Goal: Task Accomplishment & Management: Manage account settings

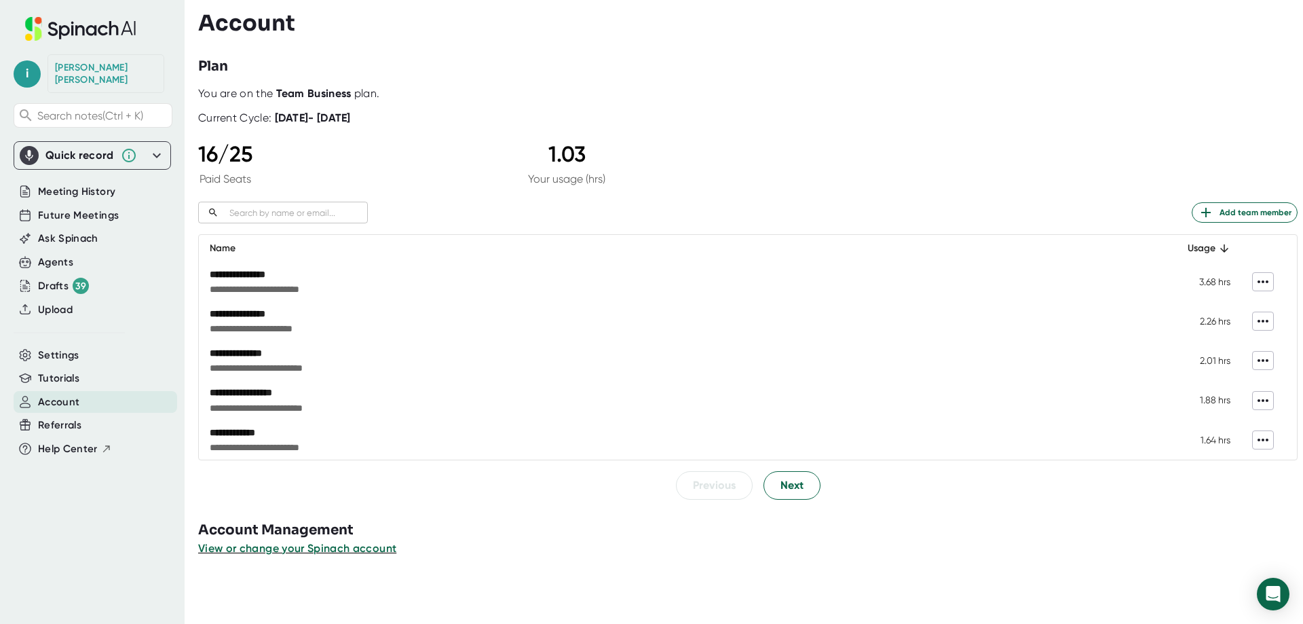
click at [317, 212] on input "text" at bounding box center [296, 213] width 144 height 16
type input "[PERSON_NAME]"
click at [791, 482] on span "Next" at bounding box center [791, 485] width 23 height 16
click at [791, 482] on span "Next" at bounding box center [791, 486] width 23 height 16
click at [1257, 282] on icon at bounding box center [1262, 281] width 11 height 3
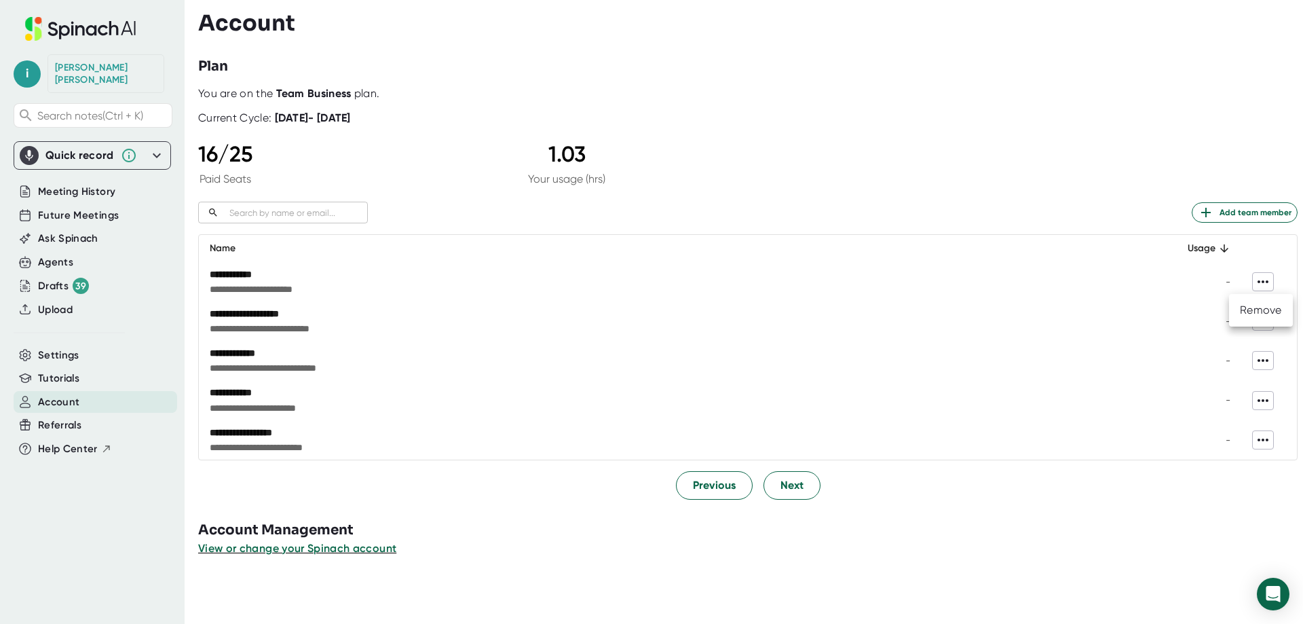
click at [1256, 309] on div "Remove" at bounding box center [1261, 310] width 42 height 14
click at [1257, 322] on icon at bounding box center [1262, 321] width 11 height 3
click at [1242, 349] on div "Remove" at bounding box center [1261, 350] width 42 height 14
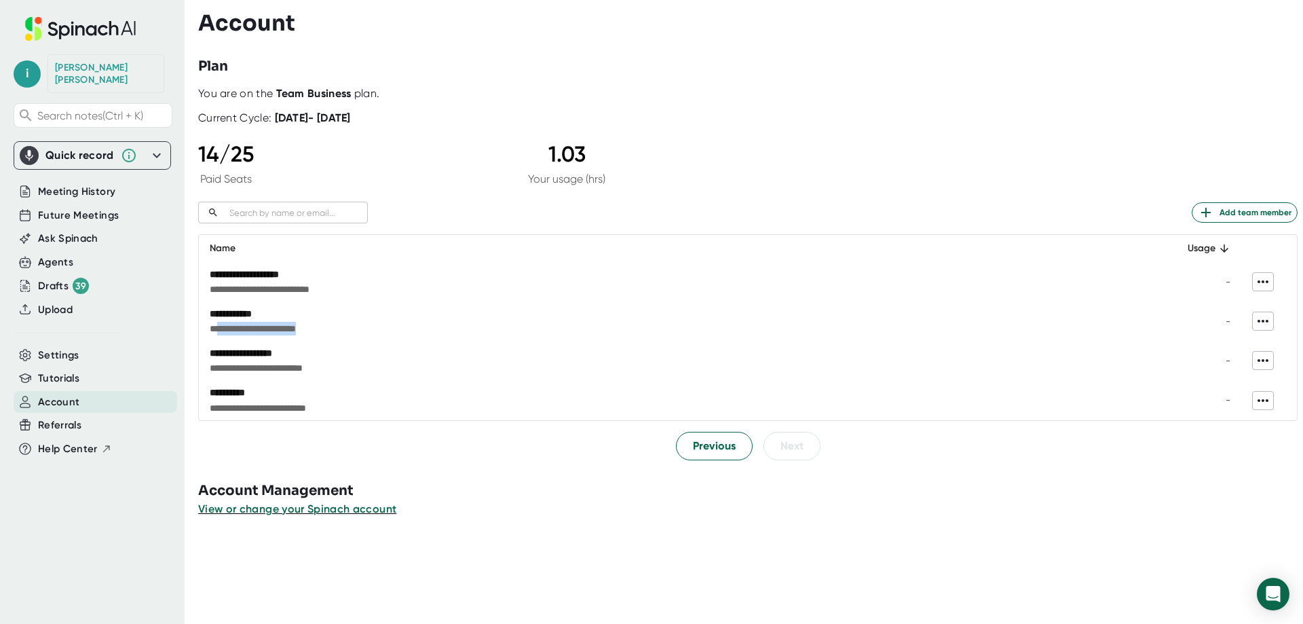
drag, startPoint x: 304, startPoint y: 328, endPoint x: 213, endPoint y: 329, distance: 90.9
click at [213, 329] on span "**********" at bounding box center [559, 329] width 698 height 14
copy span "**********"
click at [1255, 325] on icon at bounding box center [1263, 321] width 16 height 16
click at [1259, 353] on div "Remove" at bounding box center [1261, 350] width 42 height 14
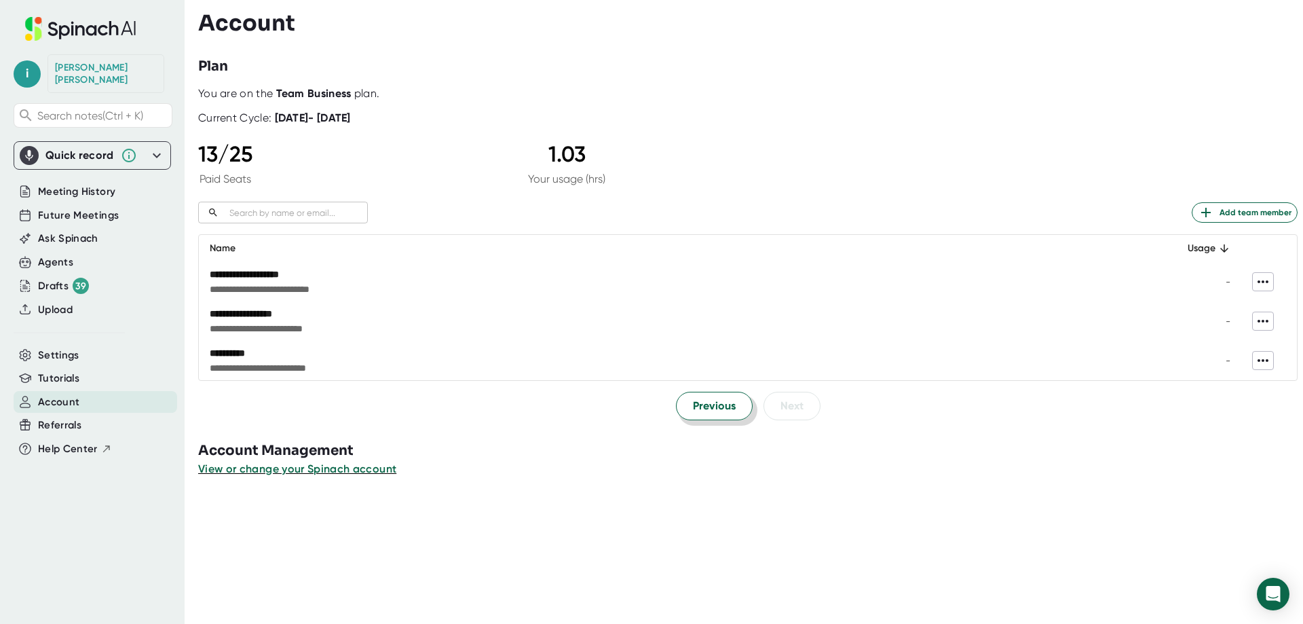
click at [706, 404] on span "Previous" at bounding box center [714, 406] width 43 height 16
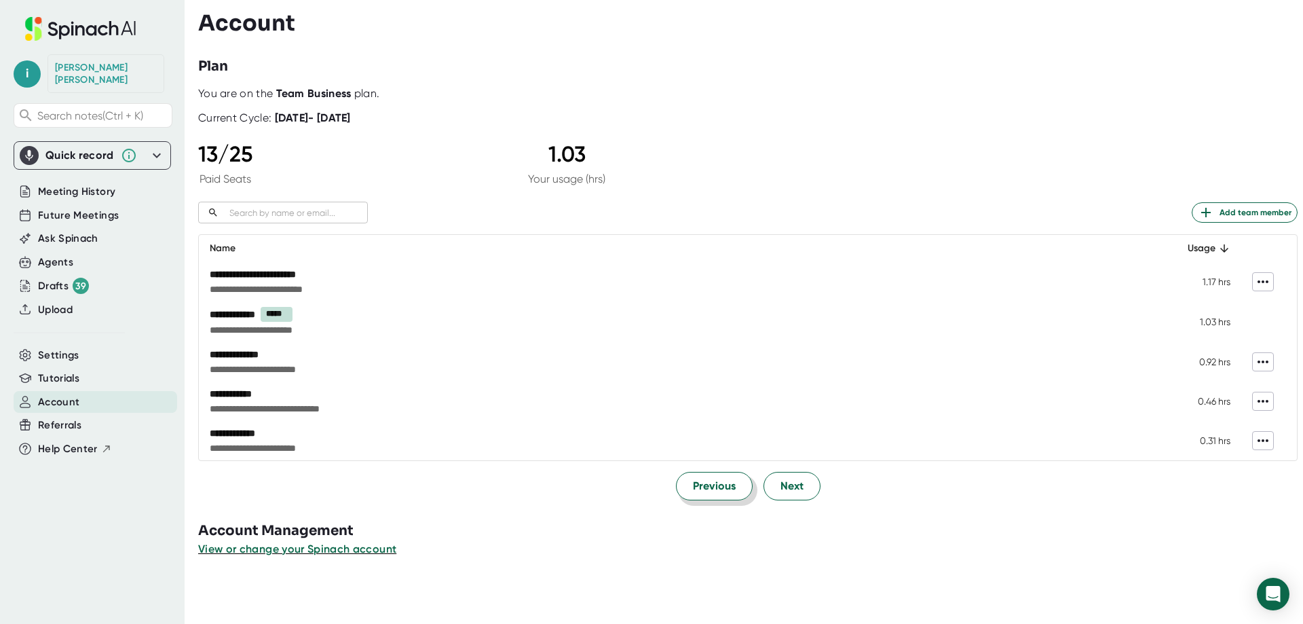
click at [727, 488] on span "Previous" at bounding box center [714, 486] width 43 height 16
click at [1255, 280] on icon at bounding box center [1263, 281] width 16 height 16
click at [1035, 177] on div at bounding box center [651, 312] width 1303 height 624
click at [780, 480] on span "Next" at bounding box center [791, 485] width 23 height 16
